Goal: Contribute content: Contribute content

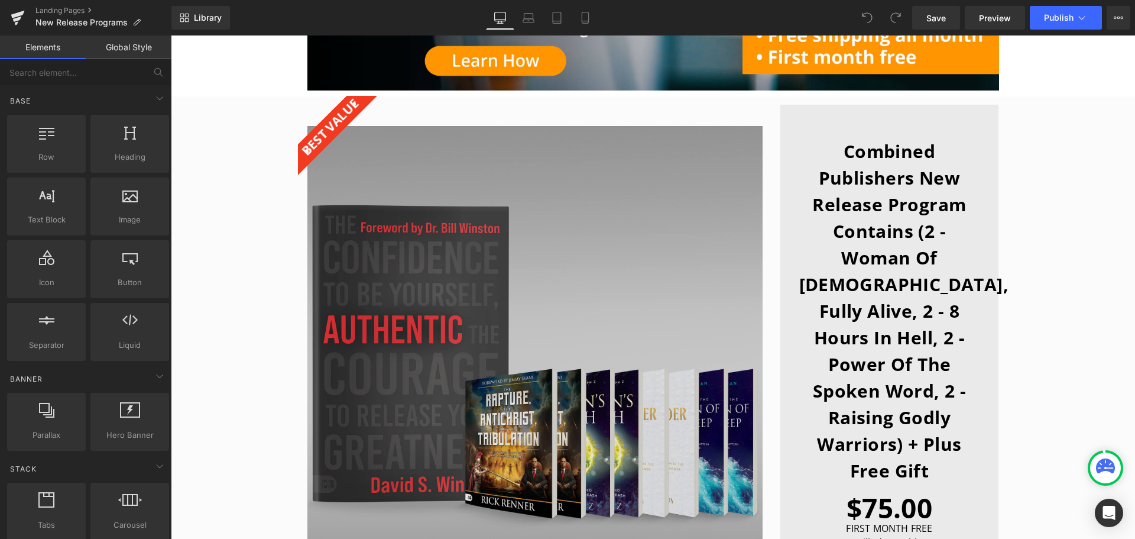
scroll to position [355, 0]
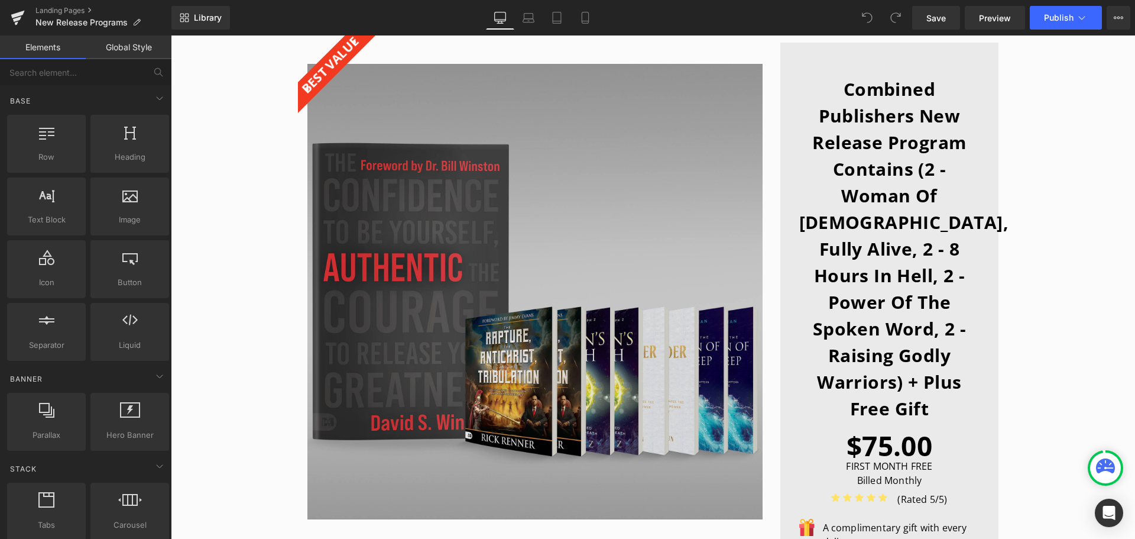
click at [520, 310] on img at bounding box center [534, 291] width 455 height 455
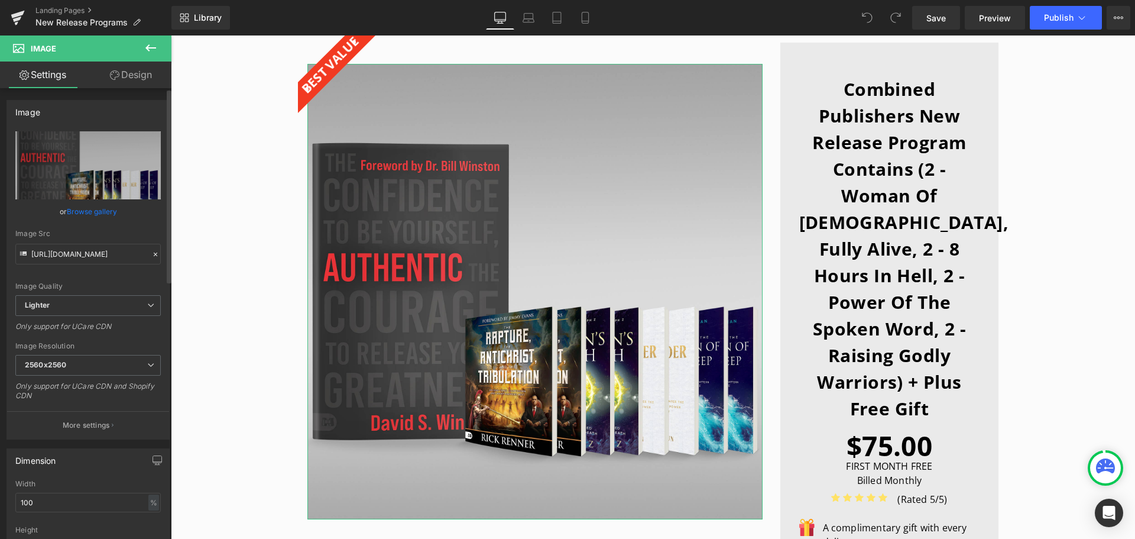
click at [82, 212] on link "Browse gallery" at bounding box center [92, 211] width 50 height 21
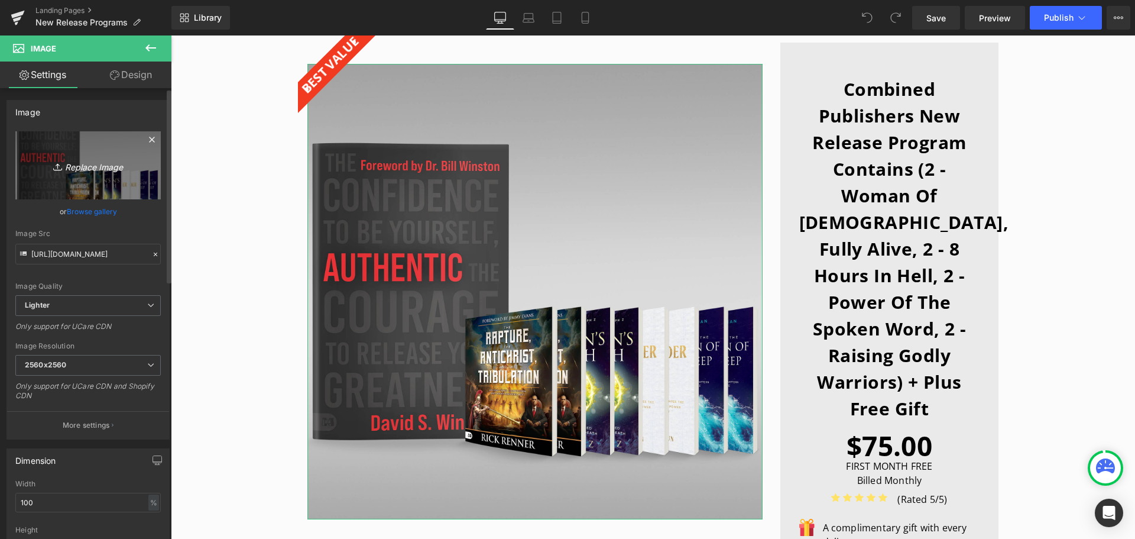
click at [83, 0] on div "You are previewing how the will restyle your page. You can not edit Elements in…" at bounding box center [567, 0] width 1135 height 0
click at [83, 164] on icon "Replace Image" at bounding box center [88, 165] width 95 height 15
click at [106, 175] on link "Replace Image" at bounding box center [87, 165] width 145 height 68
type input "C:\fakepath\NPR-Program-Header-2000x2000.jpg"
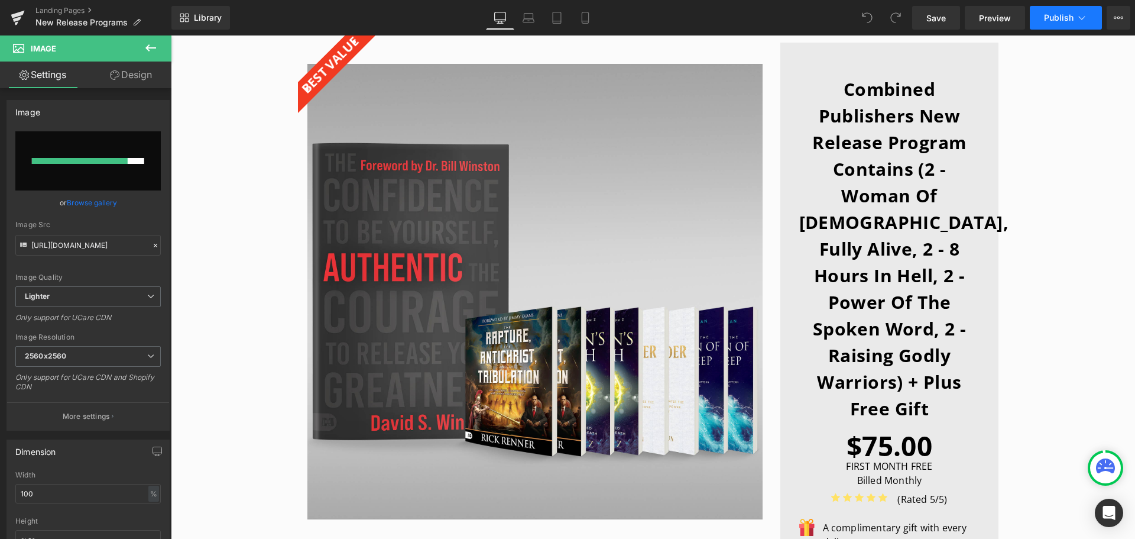
click at [1077, 16] on icon at bounding box center [1082, 18] width 12 height 12
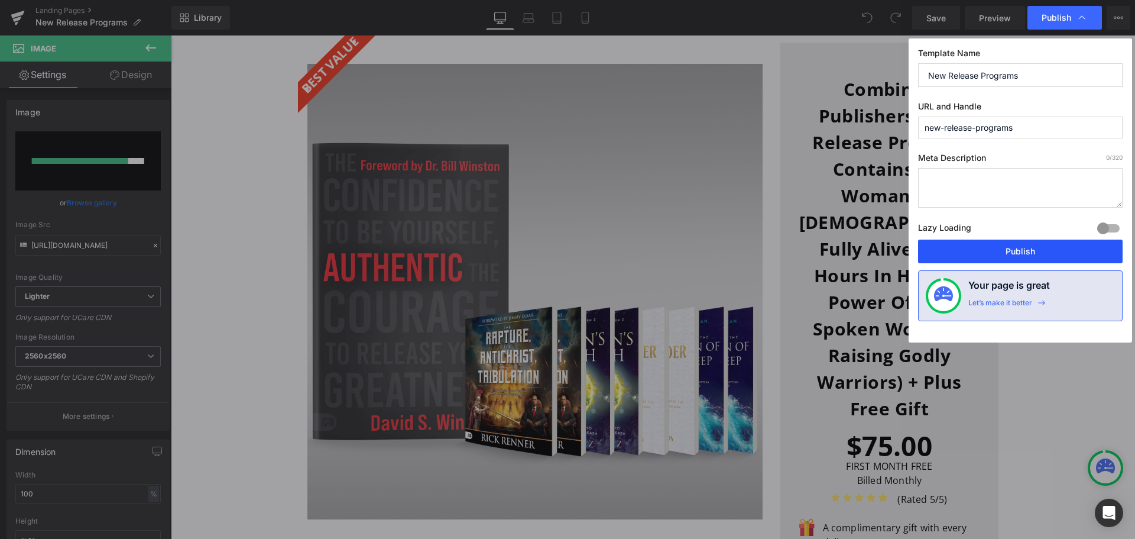
click at [1044, 247] on button "Publish" at bounding box center [1020, 251] width 205 height 24
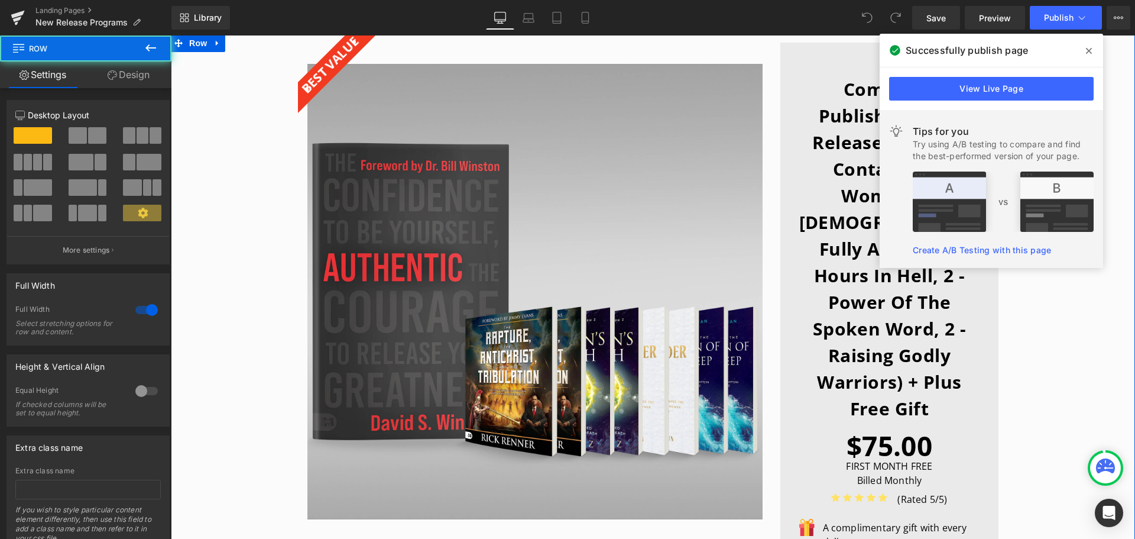
click at [273, 242] on div "Best value Text Block Image Combined Publishers New Release Program Contains (2…" at bounding box center [653, 541] width 964 height 1014
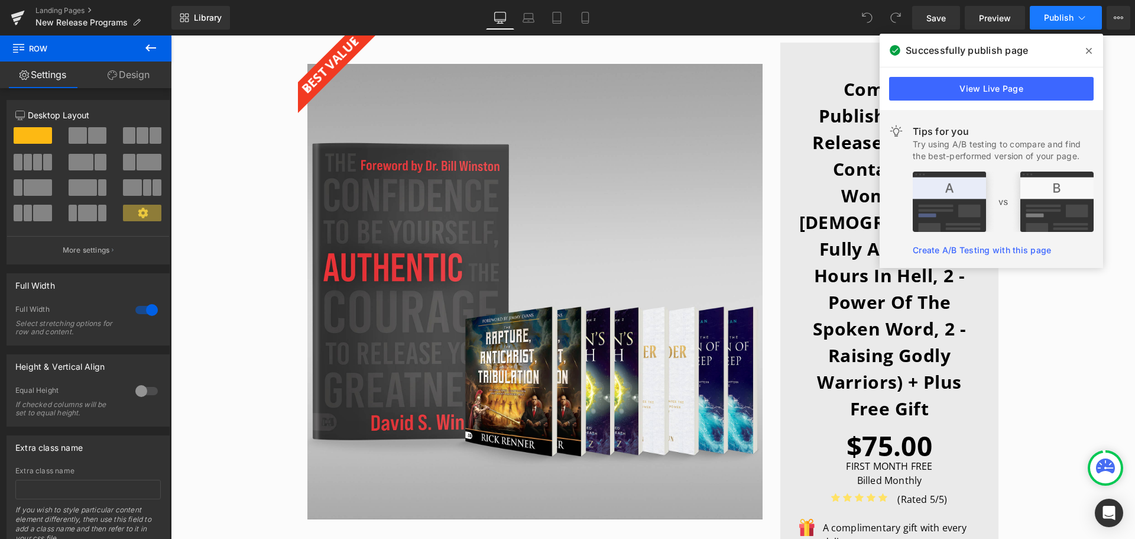
click at [1067, 24] on button "Publish" at bounding box center [1066, 18] width 72 height 24
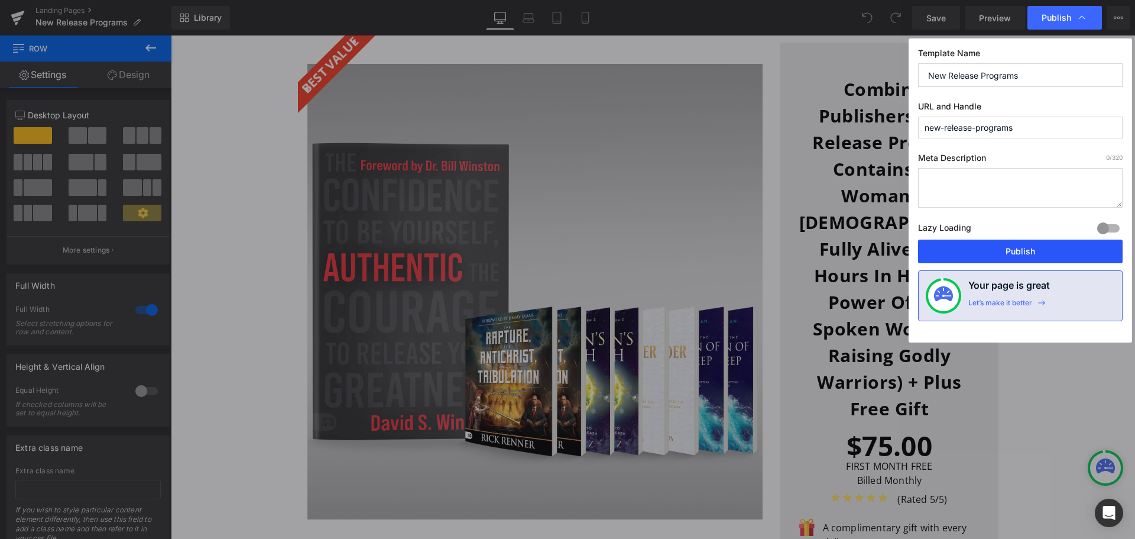
click at [1034, 248] on button "Publish" at bounding box center [1020, 251] width 205 height 24
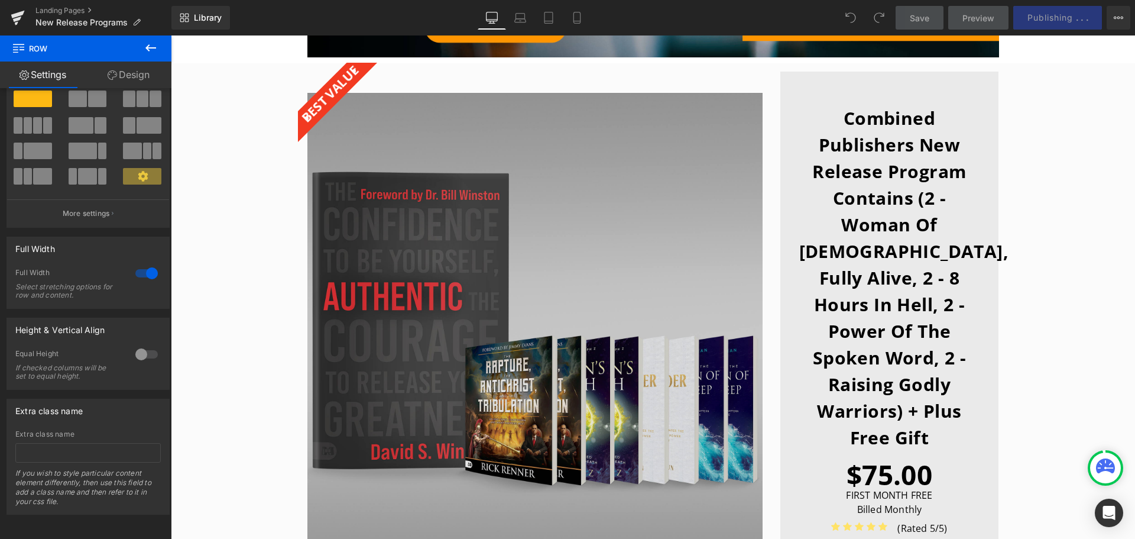
scroll to position [237, 0]
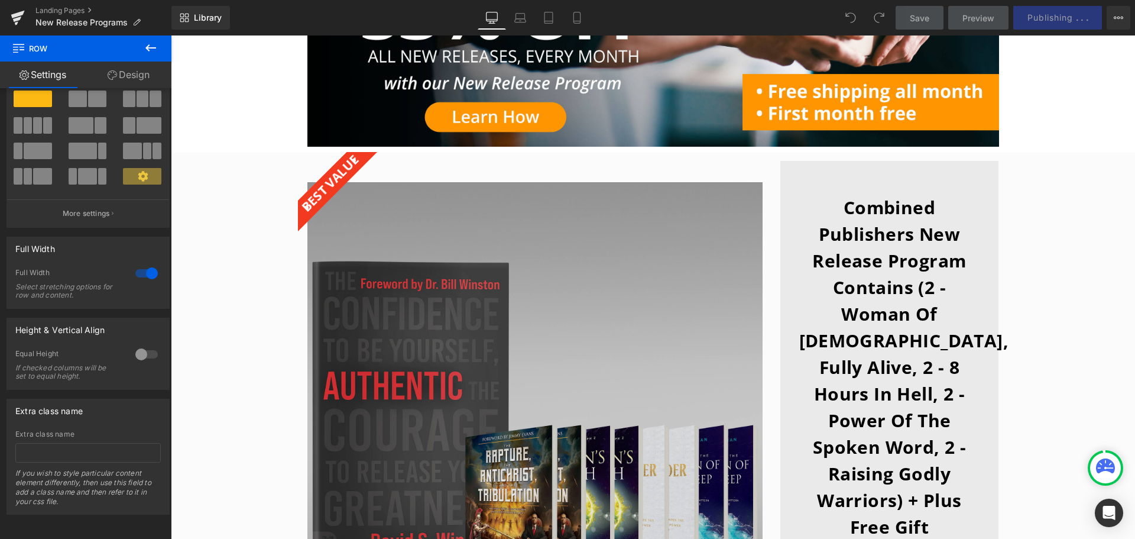
click at [519, 351] on img at bounding box center [534, 409] width 455 height 455
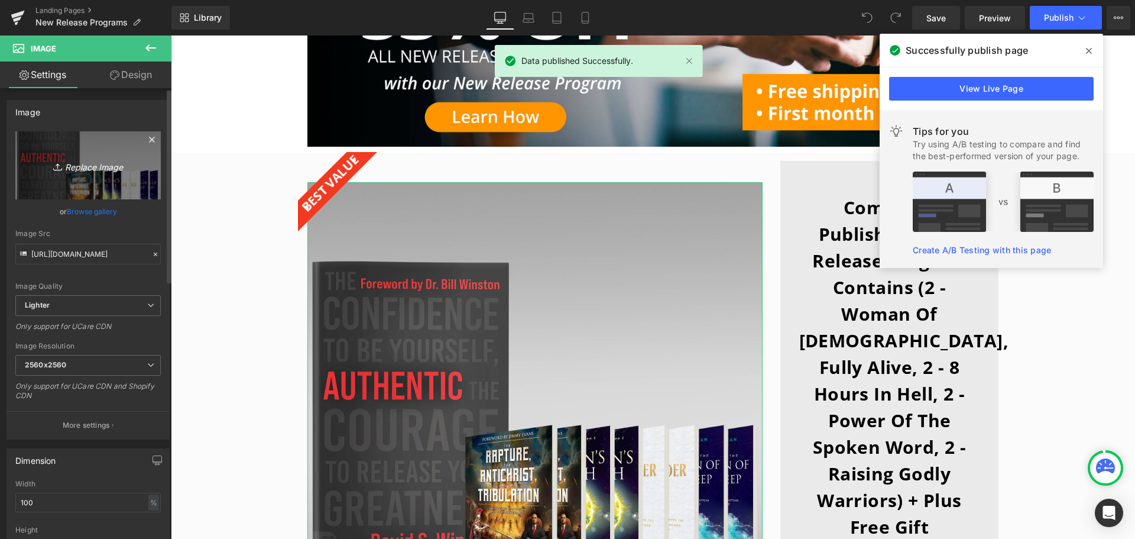
click at [89, 174] on link "Replace Image" at bounding box center [87, 165] width 145 height 68
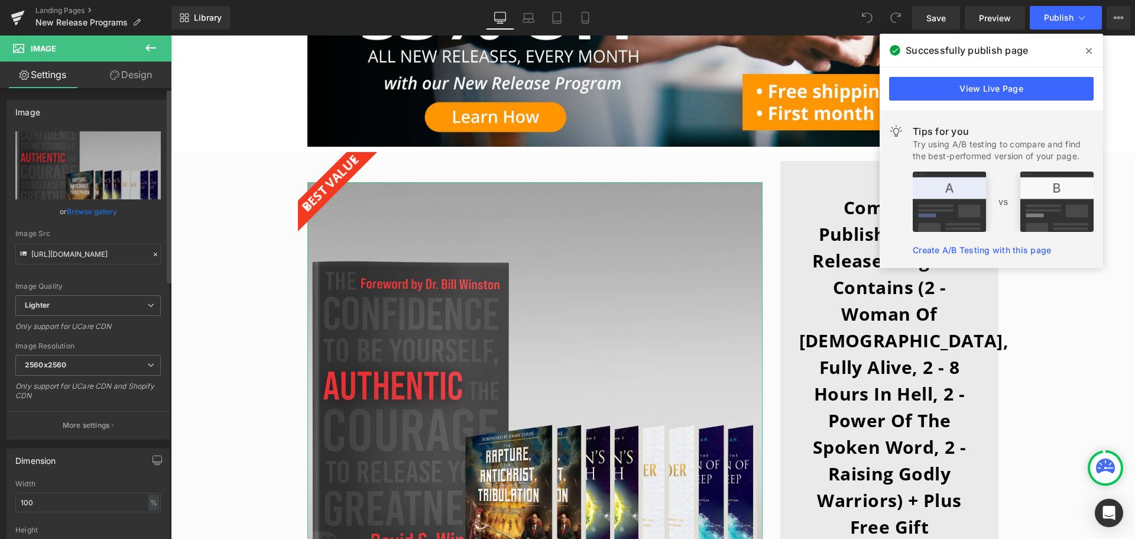
click at [98, 208] on link "Browse gallery" at bounding box center [92, 211] width 50 height 21
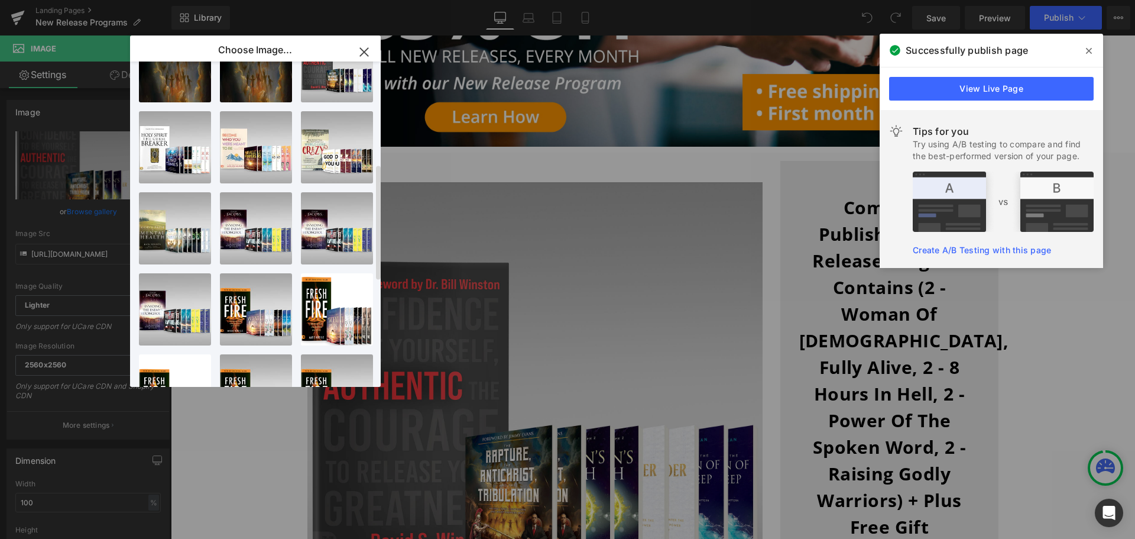
scroll to position [0, 0]
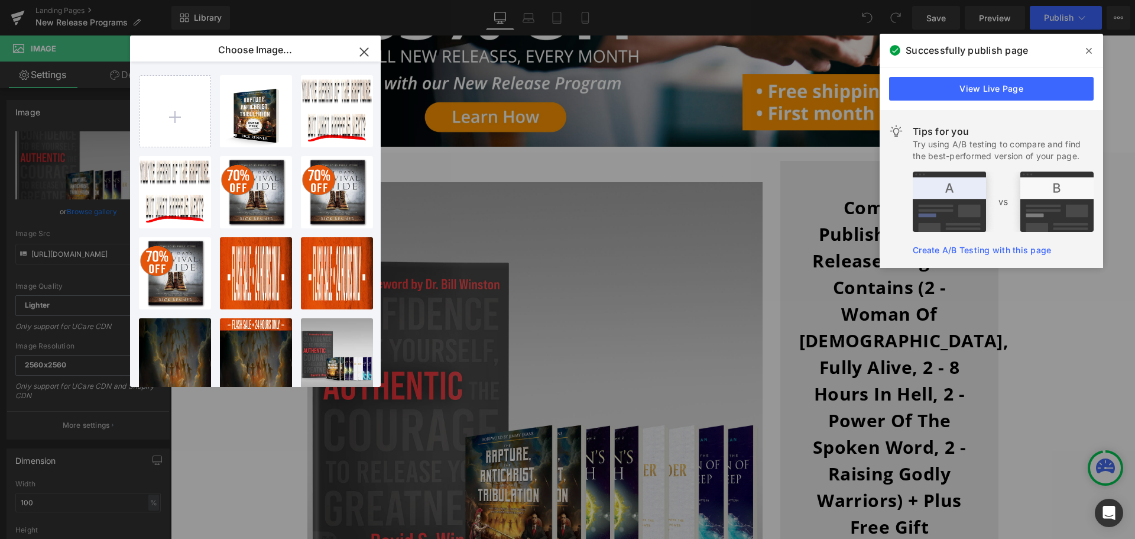
click at [80, 0] on div "You are previewing how the will restyle your page. You can not edit Elements in…" at bounding box center [567, 0] width 1135 height 0
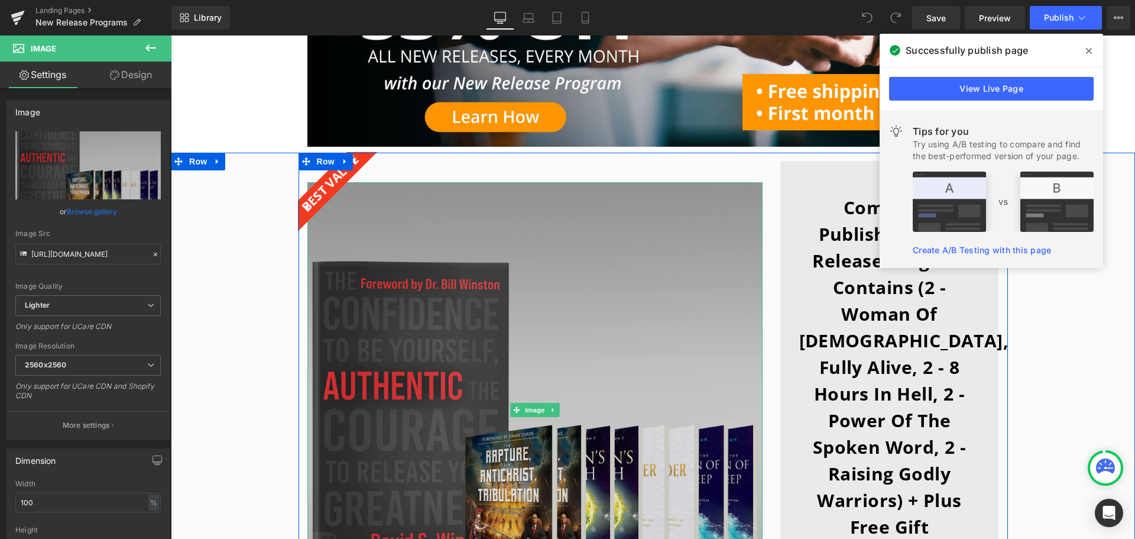
click at [631, 323] on img at bounding box center [534, 409] width 455 height 455
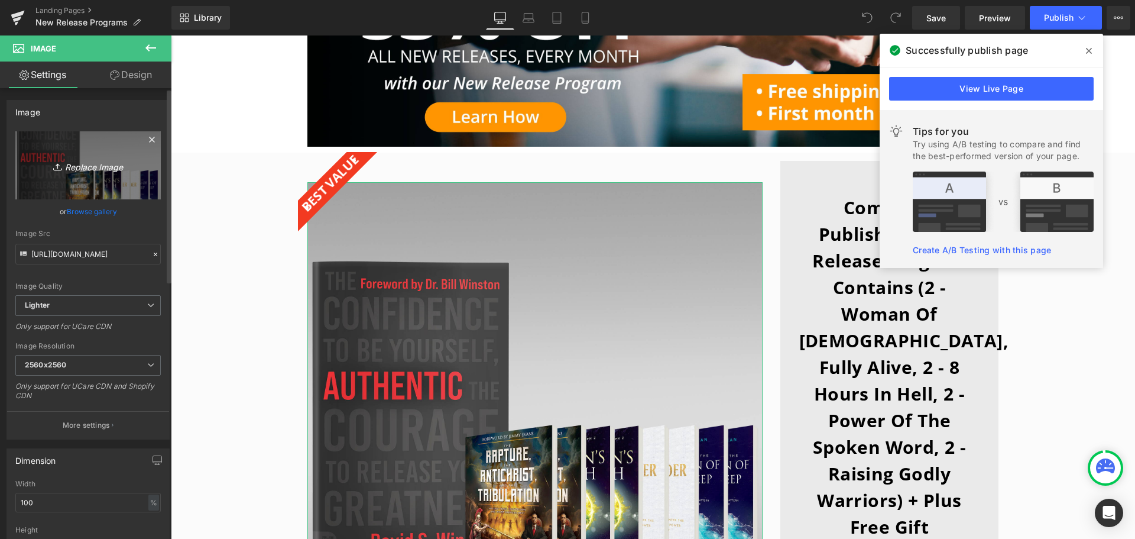
click at [89, 176] on link "Replace Image" at bounding box center [87, 165] width 145 height 68
type input "C:\fakepath\NPR-Program-Header-2000x2000.jpg"
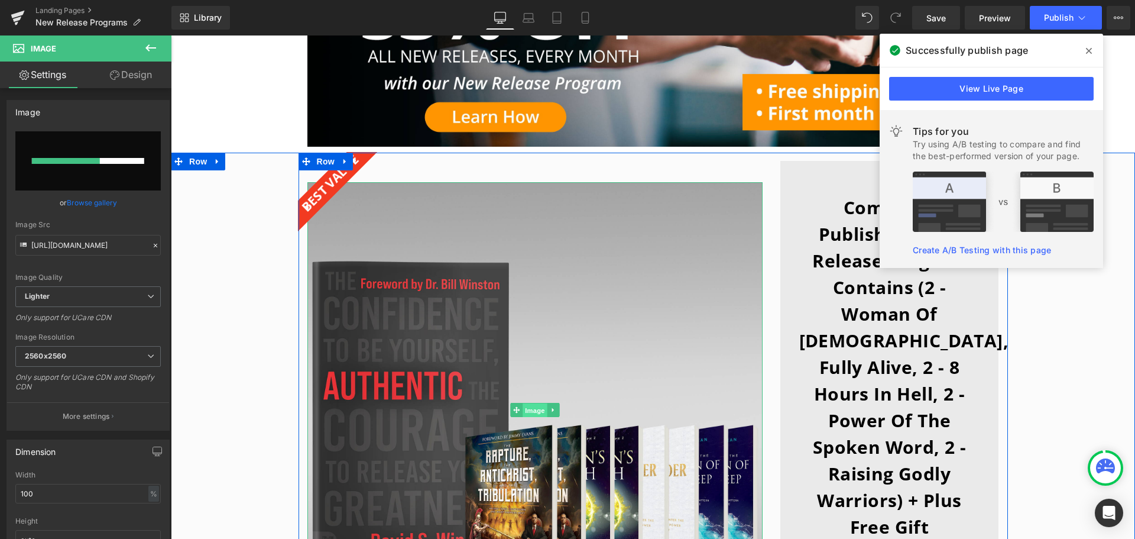
click at [536, 410] on span "Image" at bounding box center [535, 410] width 25 height 14
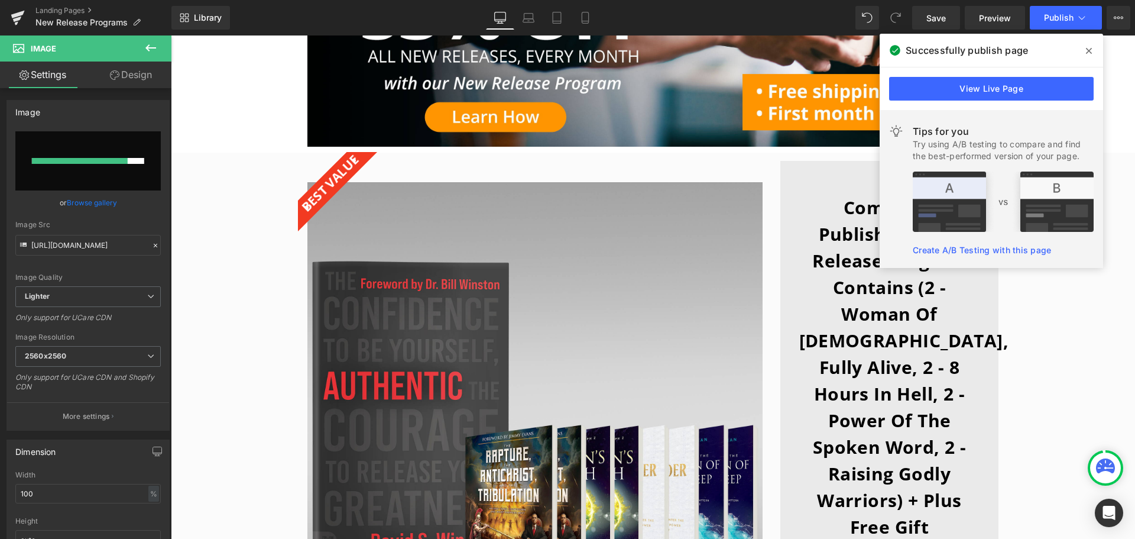
click at [101, 53] on span "Image" at bounding box center [71, 48] width 118 height 26
click at [158, 47] on button at bounding box center [150, 48] width 41 height 26
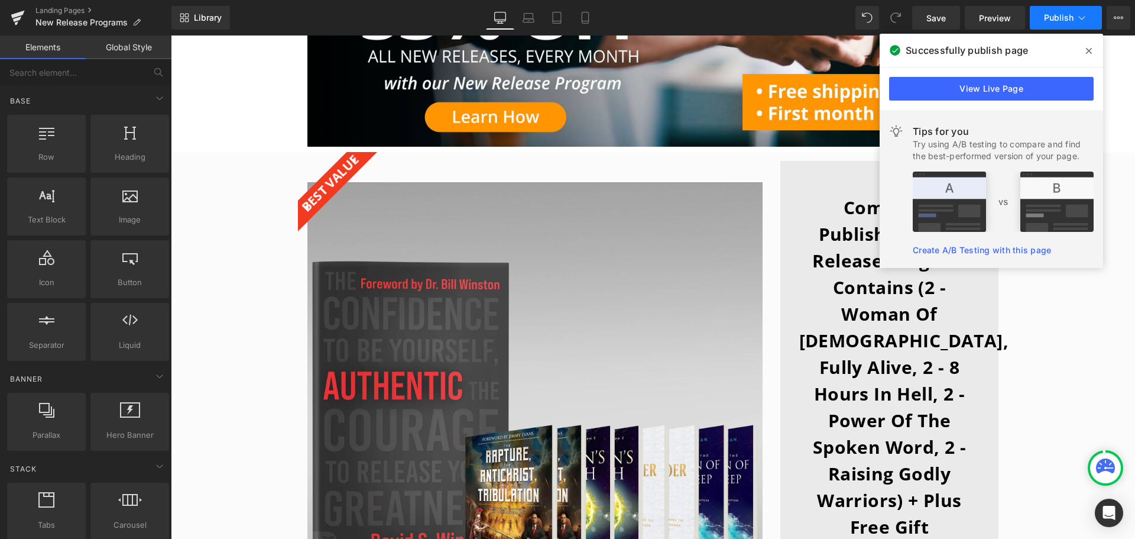
click at [1071, 14] on span "Publish" at bounding box center [1059, 17] width 30 height 9
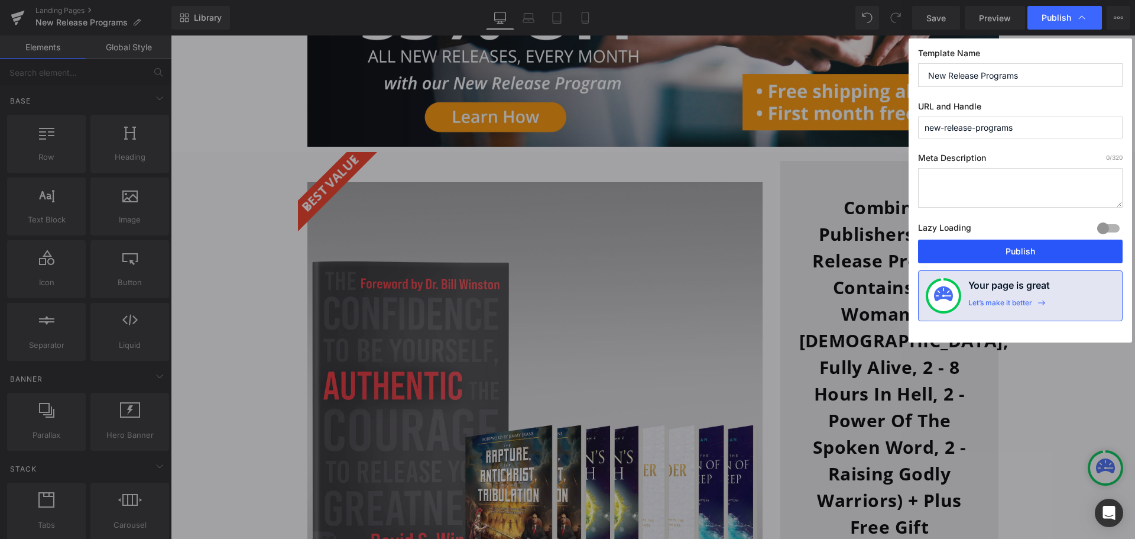
click at [1030, 246] on button "Publish" at bounding box center [1020, 251] width 205 height 24
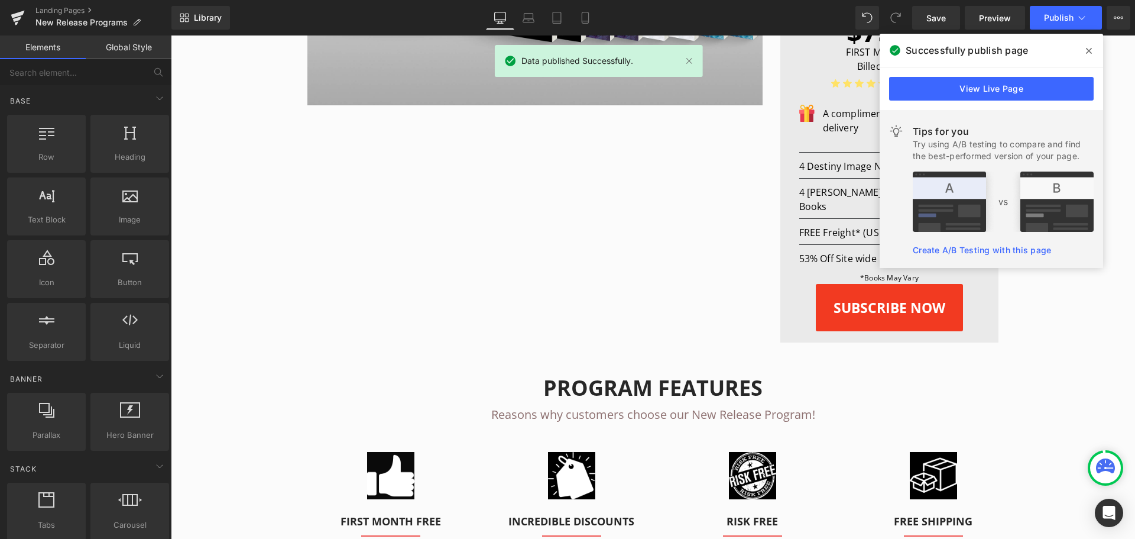
scroll to position [473, 0]
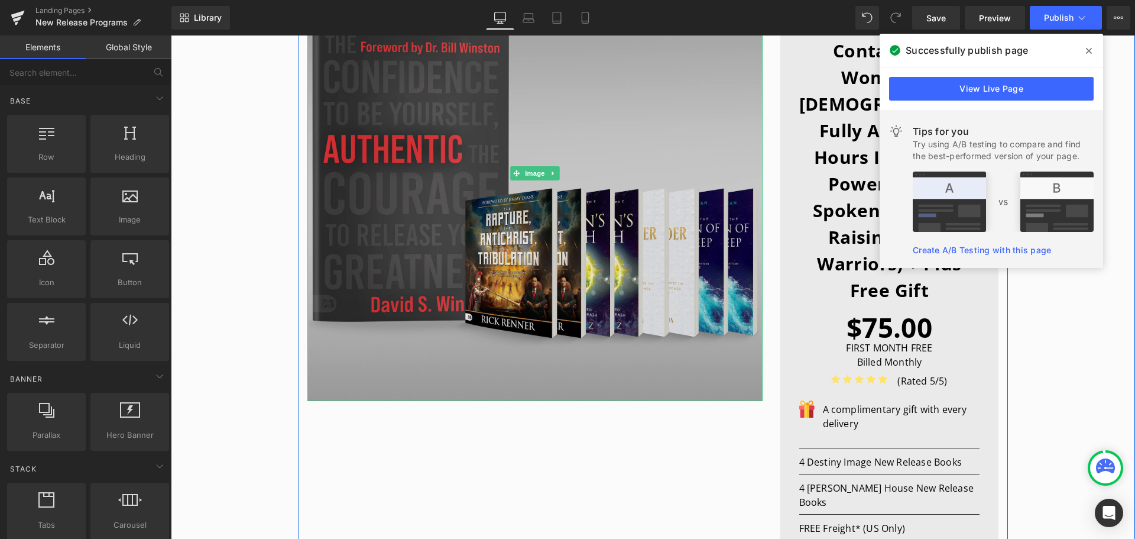
click at [554, 282] on img at bounding box center [534, 173] width 455 height 455
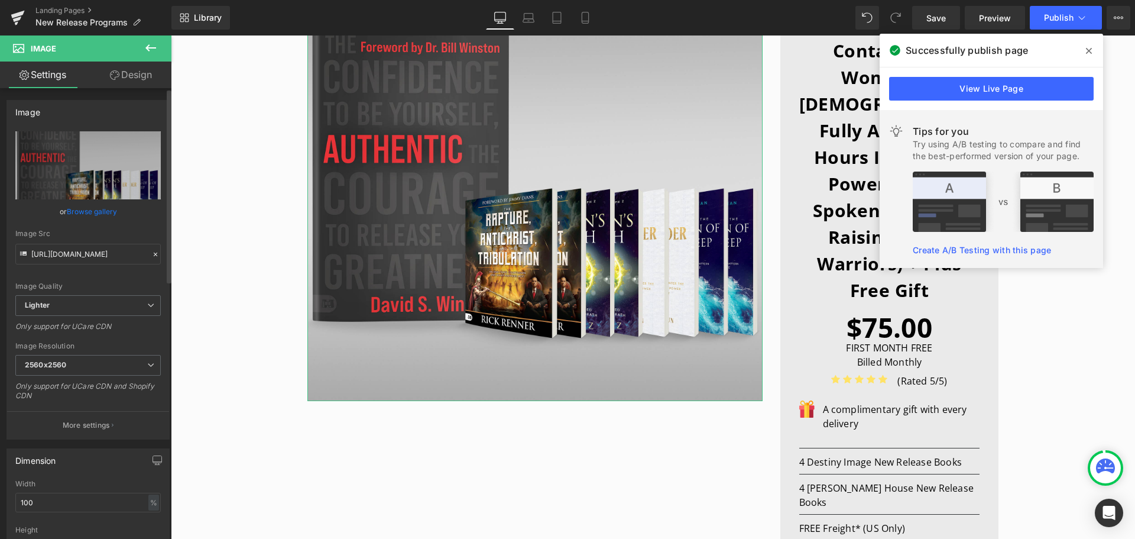
click at [93, 208] on link "Browse gallery" at bounding box center [92, 211] width 50 height 21
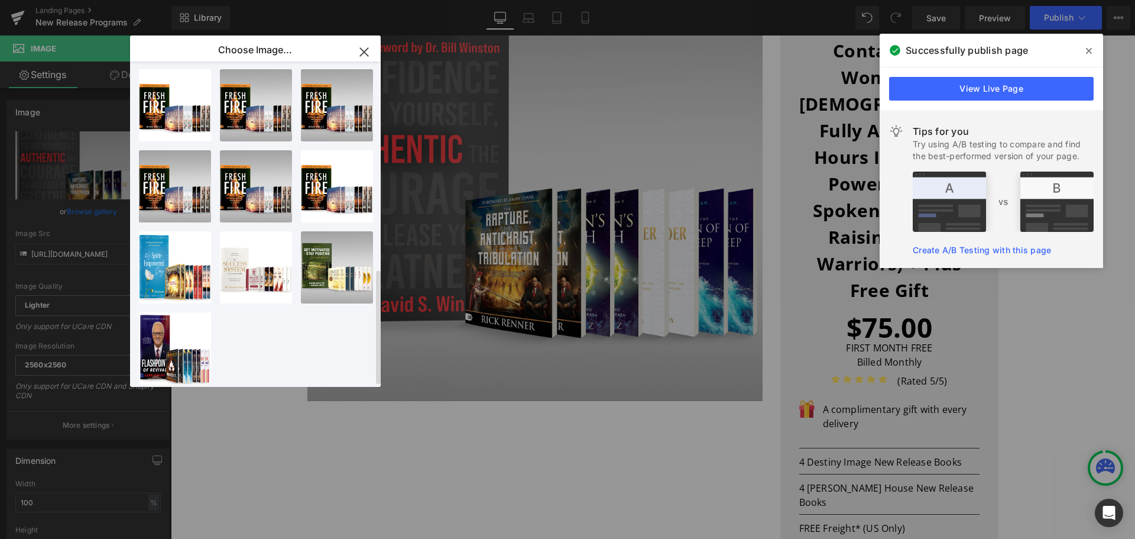
scroll to position [584, 0]
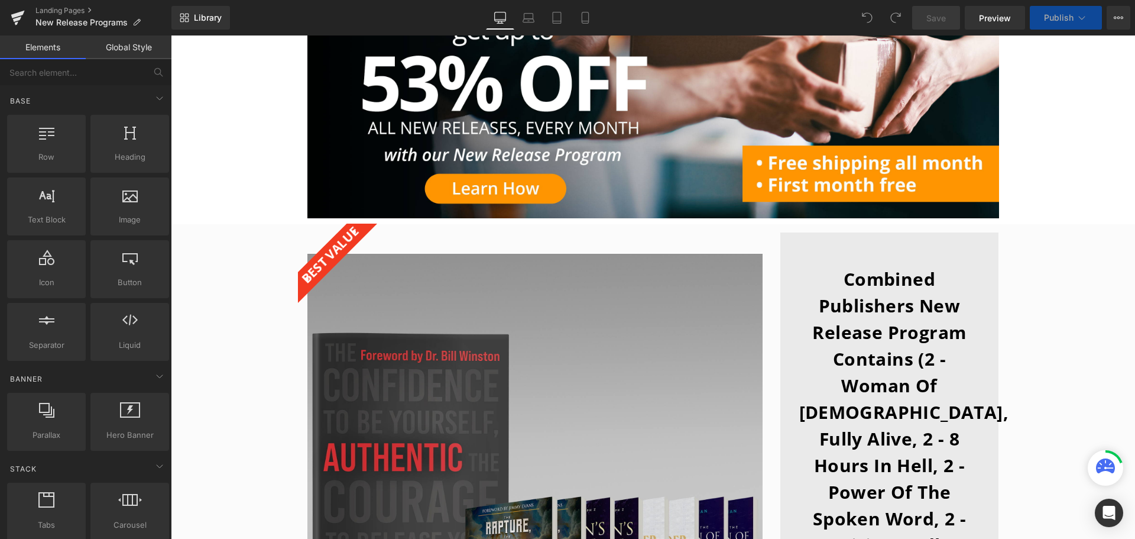
scroll to position [177, 0]
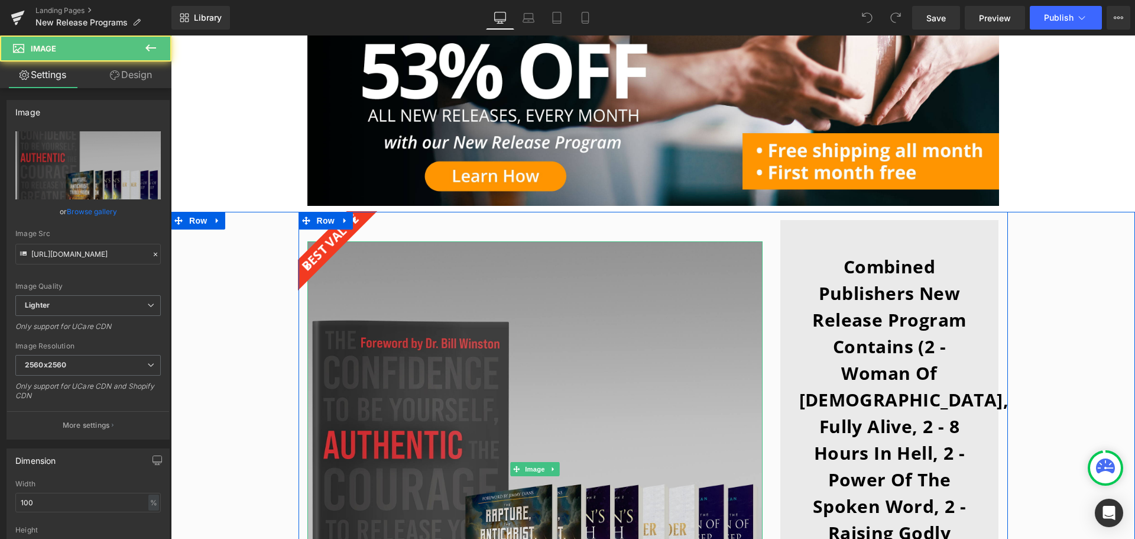
click at [443, 387] on img at bounding box center [534, 468] width 455 height 455
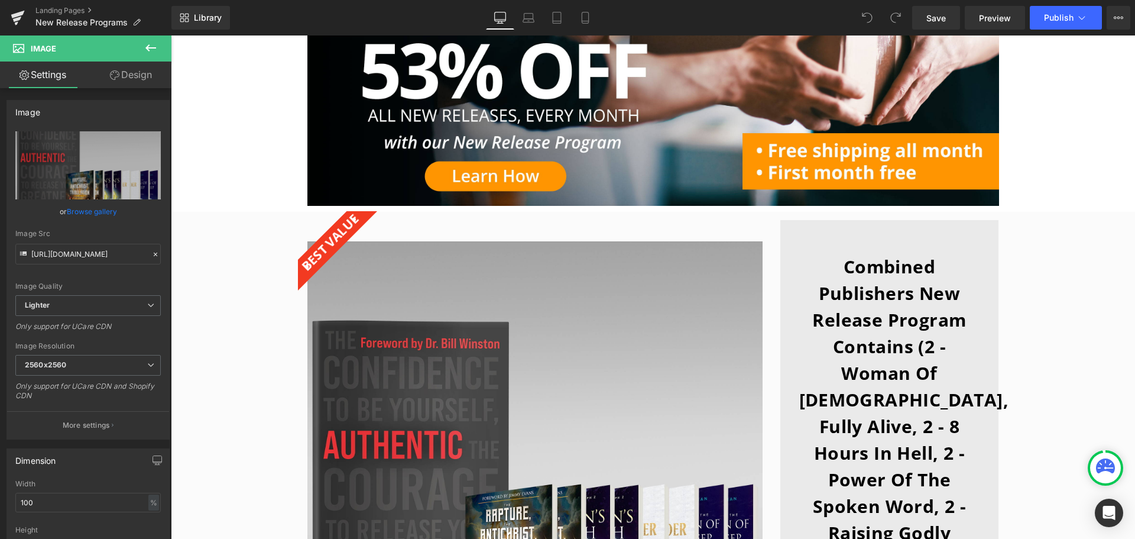
click at [72, 48] on span "Image" at bounding box center [71, 48] width 118 height 26
click at [87, 218] on link "Browse gallery" at bounding box center [92, 211] width 50 height 21
click at [76, 0] on div "You are previewing how the will restyle your page. You can not edit Elements in…" at bounding box center [567, 0] width 1135 height 0
click at [0, 0] on icon "Replace Image" at bounding box center [0, 0] width 0 height 0
type input "C:\fakepath\NPR-Program-Header-2000x2000.jpg"
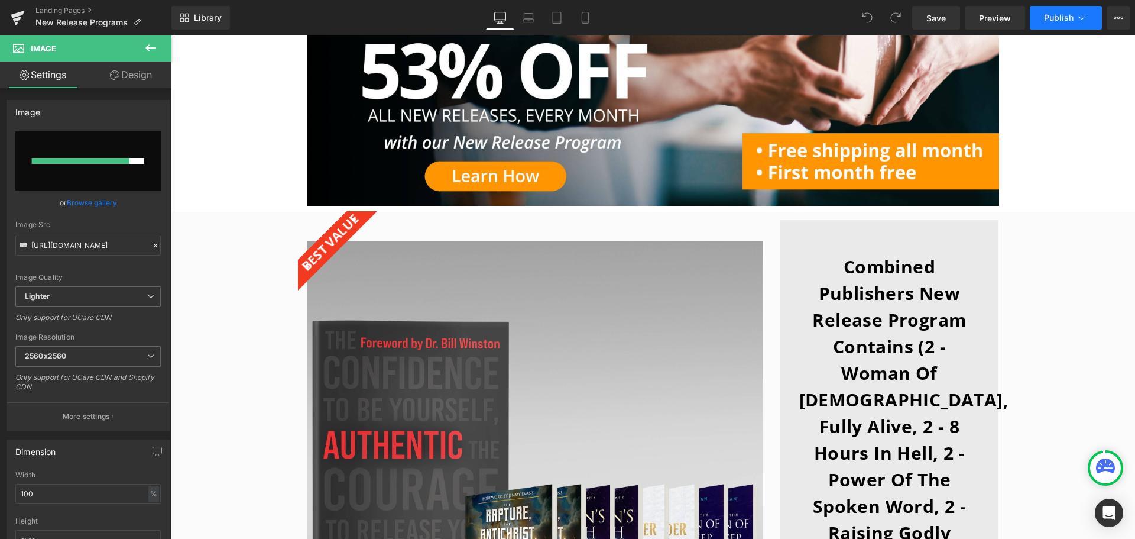
click at [1087, 22] on icon at bounding box center [1082, 18] width 12 height 12
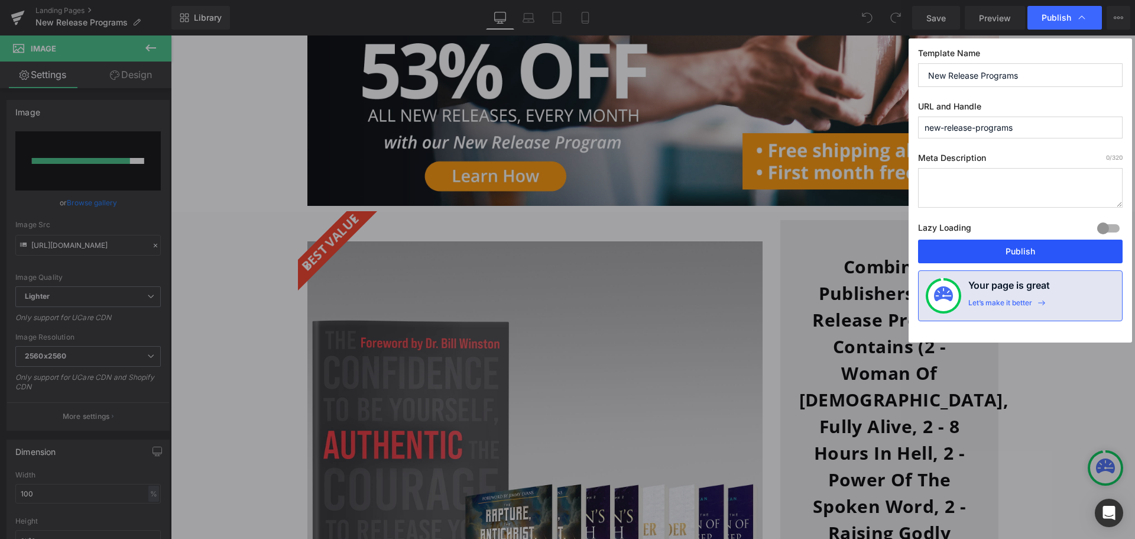
click at [1047, 252] on button "Publish" at bounding box center [1020, 251] width 205 height 24
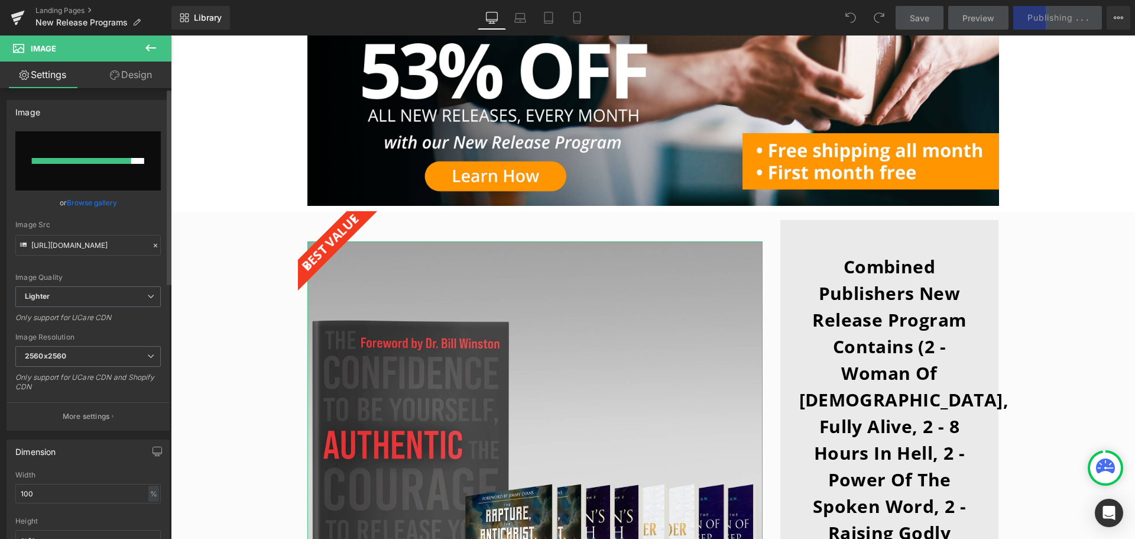
click at [114, 164] on input "file" at bounding box center [87, 160] width 145 height 59
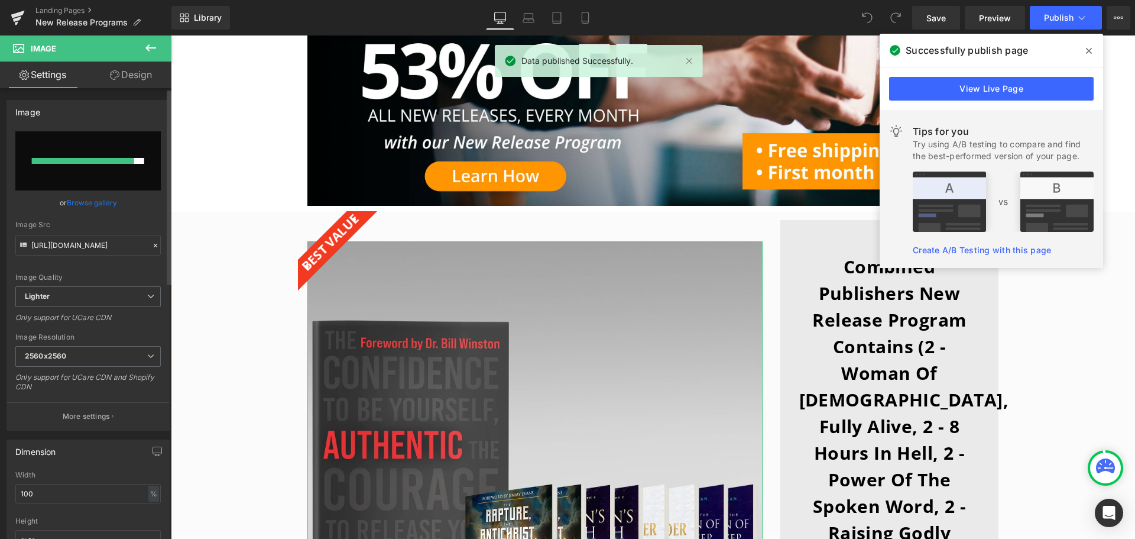
click at [85, 178] on input "file" at bounding box center [87, 160] width 145 height 59
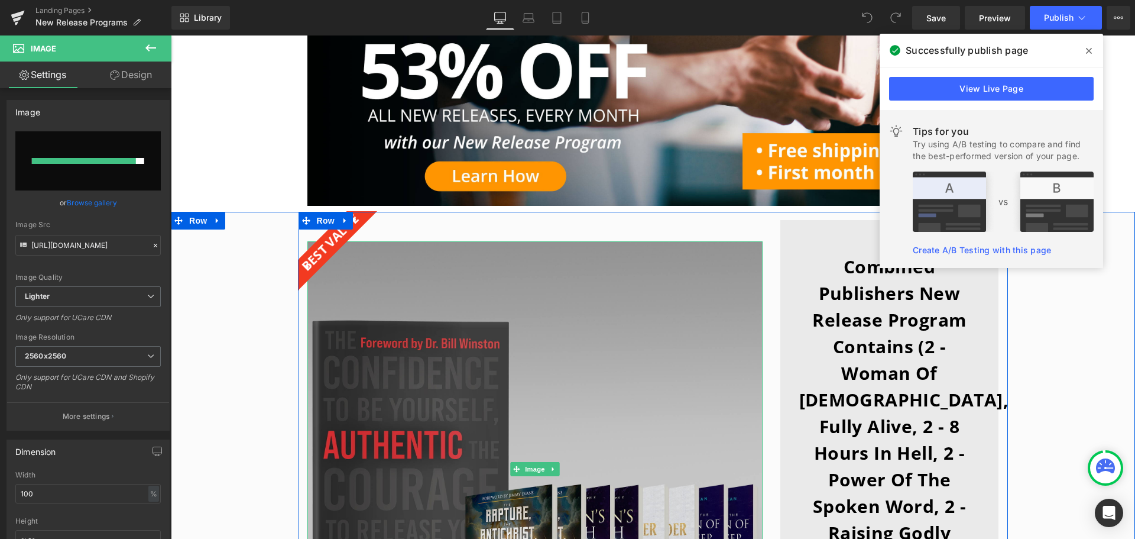
click at [489, 389] on img at bounding box center [534, 468] width 455 height 455
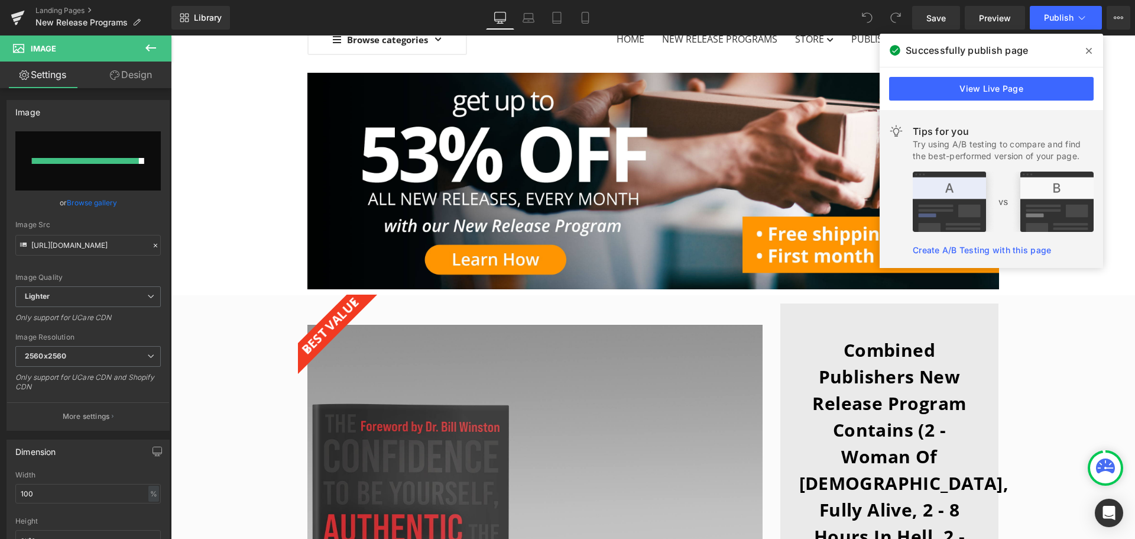
scroll to position [296, 0]
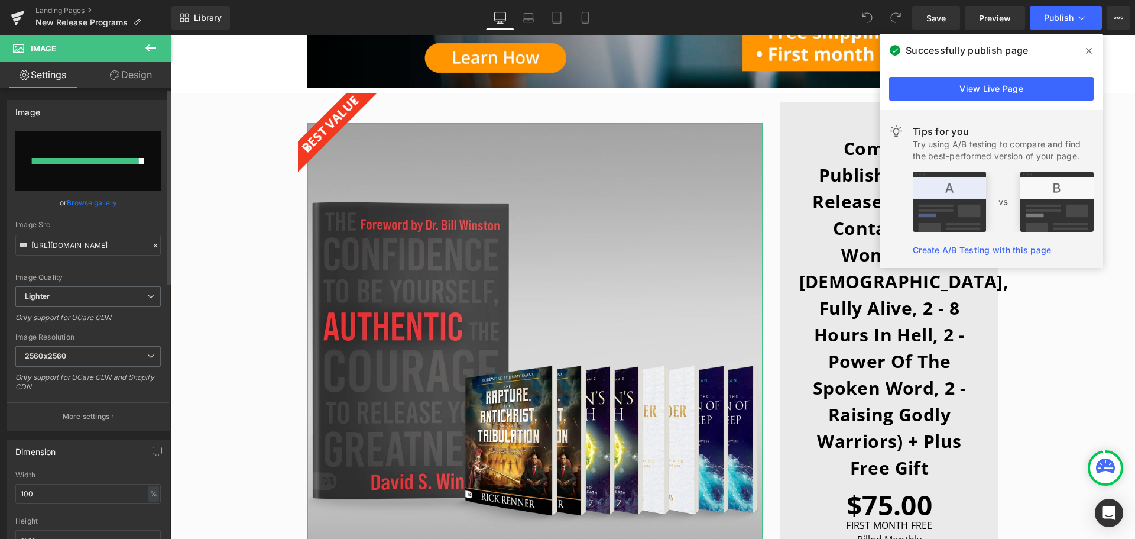
click at [89, 200] on link "Browse gallery" at bounding box center [92, 202] width 50 height 21
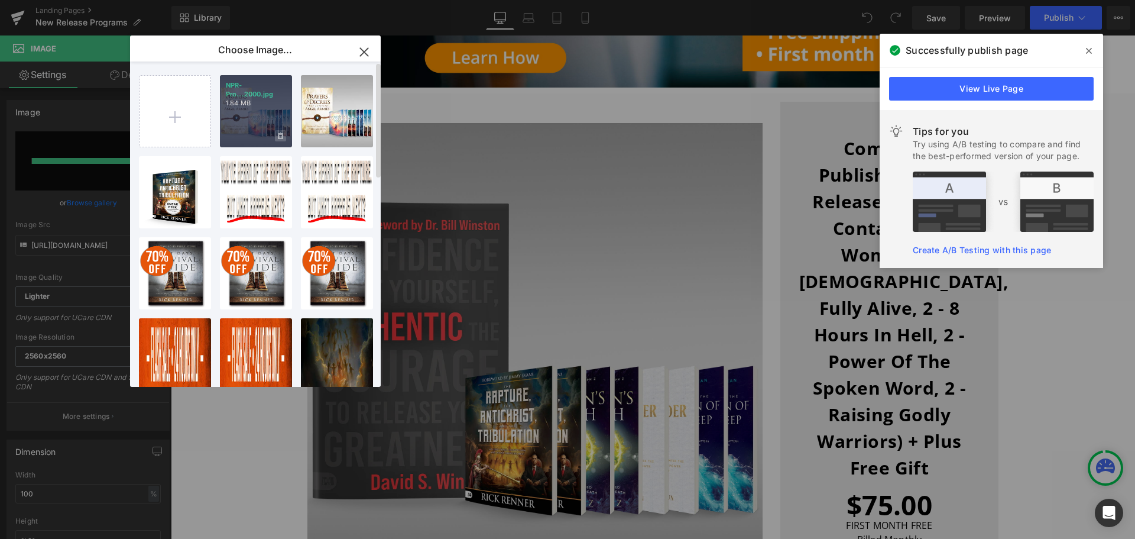
click at [281, 135] on icon at bounding box center [280, 135] width 4 height 7
click at [238, 134] on span "Yes" at bounding box center [241, 135] width 30 height 12
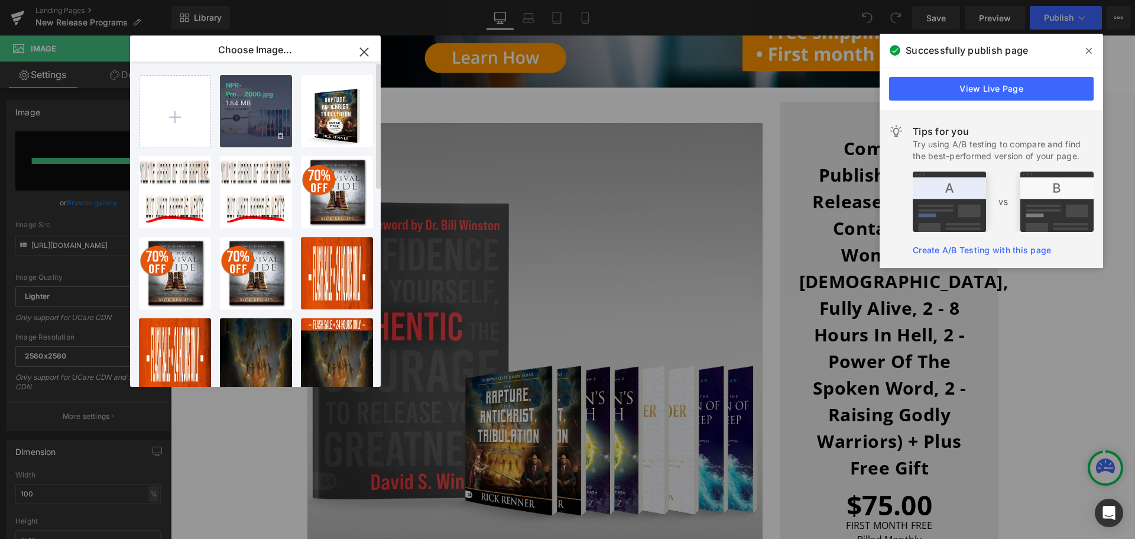
click at [280, 111] on div "NPR-Pro...2000.jpg 1.84 MB" at bounding box center [256, 111] width 72 height 72
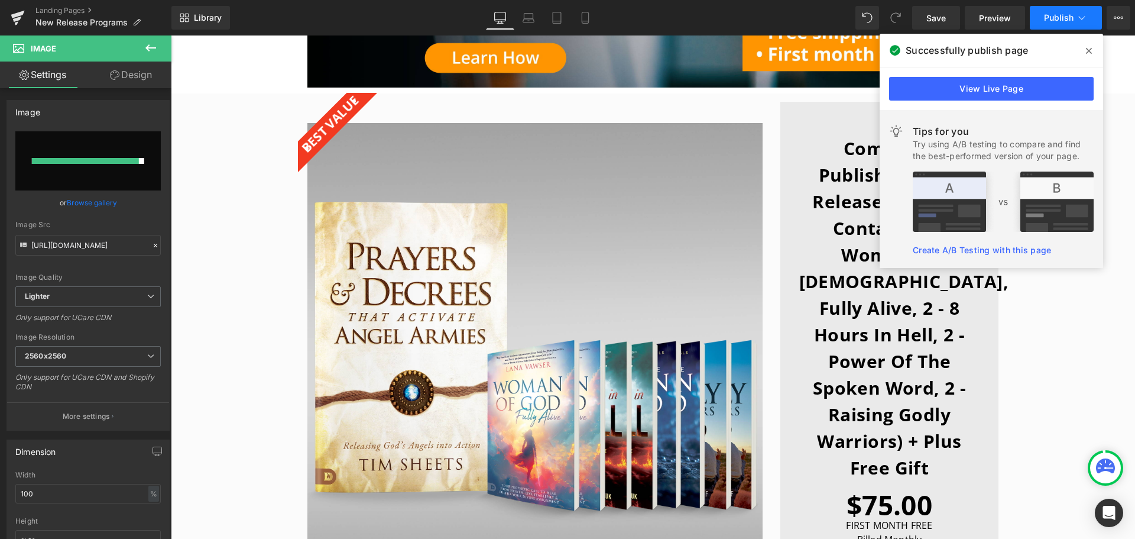
click at [1067, 24] on button "Publish" at bounding box center [1066, 18] width 72 height 24
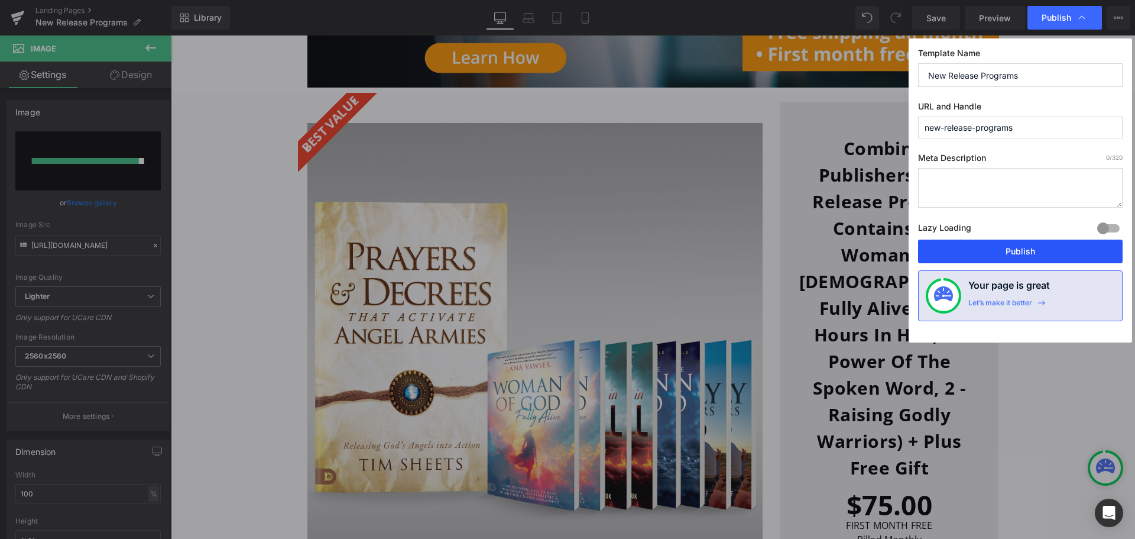
click at [1025, 261] on button "Publish" at bounding box center [1020, 251] width 205 height 24
